Goal: Ask a question

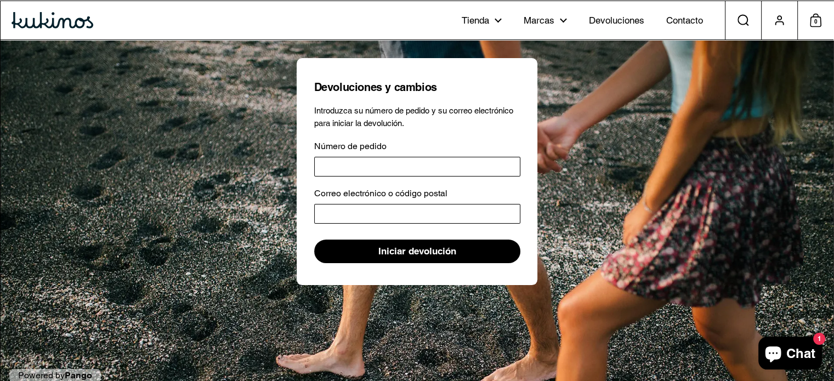
click at [786, 351] on icon "Ventana de chat" at bounding box center [773, 353] width 26 height 26
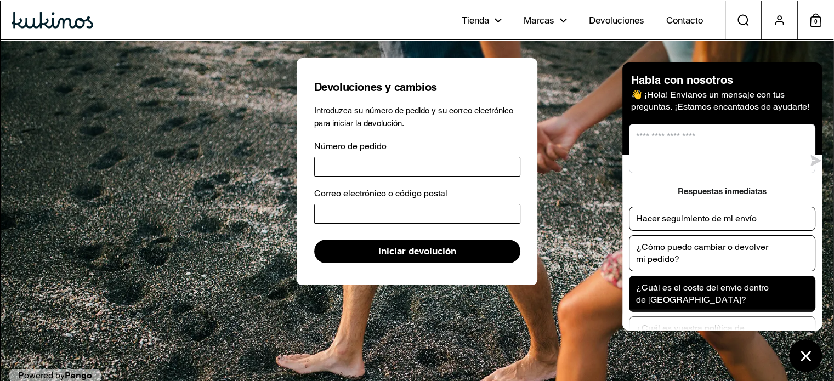
click at [735, 282] on p "¿Cuál es el coste del envío dentro de [GEOGRAPHIC_DATA]?" at bounding box center [704, 294] width 137 height 24
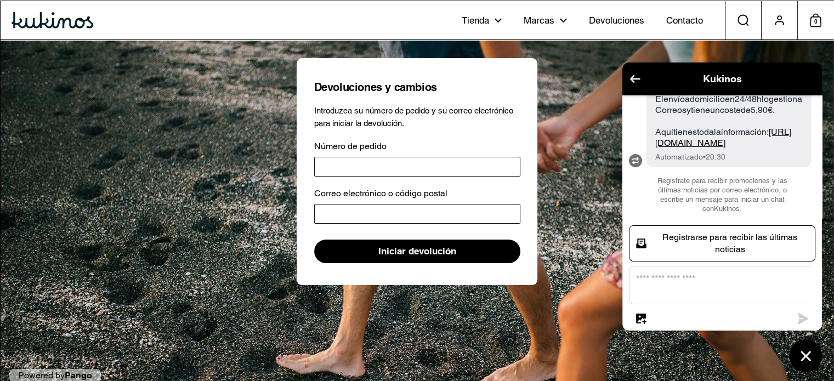
scroll to position [211, 0]
drag, startPoint x: 754, startPoint y: 163, endPoint x: 804, endPoint y: 158, distance: 50.1
click at [804, 158] on ul "[DATE] ¿Cuál es el coste del envío dentro de [GEOGRAPHIC_DATA]? 20:30 Para la p…" at bounding box center [722, 156] width 200 height 123
click at [706, 148] on link "[URL][DOMAIN_NAME]" at bounding box center [723, 137] width 136 height 21
